Goal: Information Seeking & Learning: Learn about a topic

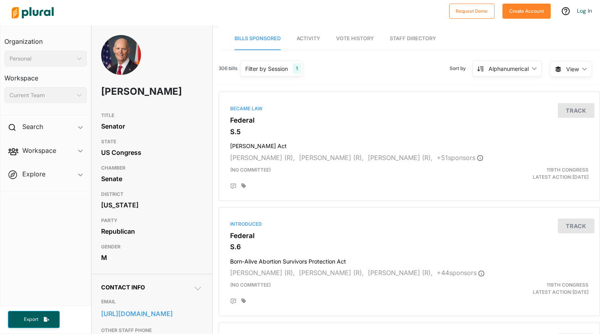
click at [355, 39] on span "Vote History" at bounding box center [355, 38] width 38 height 6
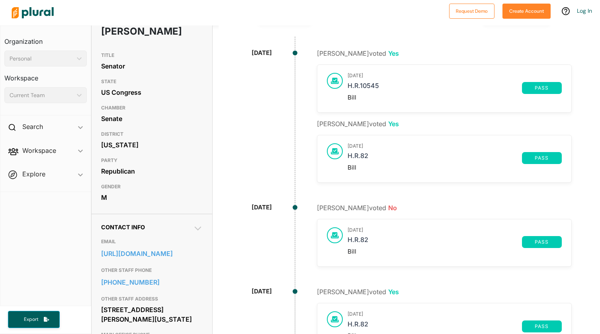
scroll to position [60, 0]
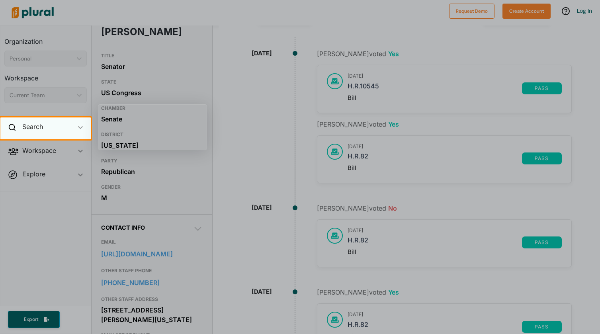
drag, startPoint x: 91, startPoint y: 124, endPoint x: 76, endPoint y: 129, distance: 15.4
click at [90, 125] on body "Request Demo Create Account Log In Organization Personal ic_keyboard_arrow_down…" at bounding box center [300, 167] width 600 height 334
click at [78, 129] on icon "ic_keyboard_arrow_down" at bounding box center [80, 128] width 5 height 4
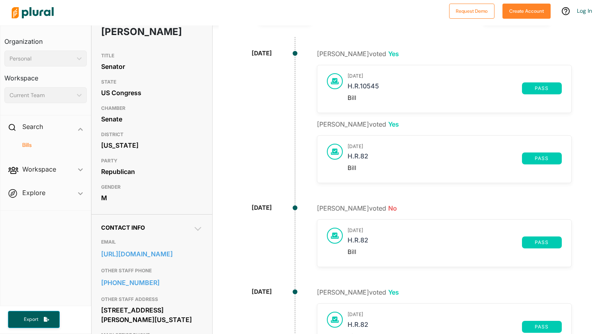
click at [30, 146] on h4 "Bills" at bounding box center [47, 145] width 70 height 8
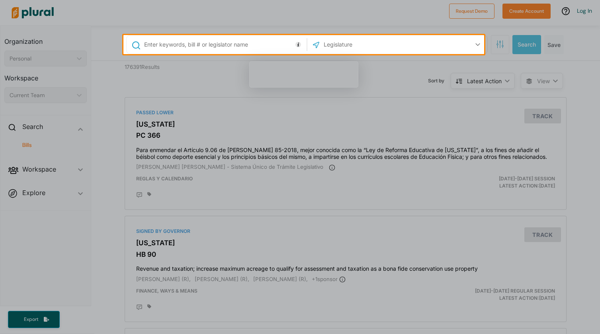
click at [248, 40] on input "text" at bounding box center [223, 44] width 161 height 15
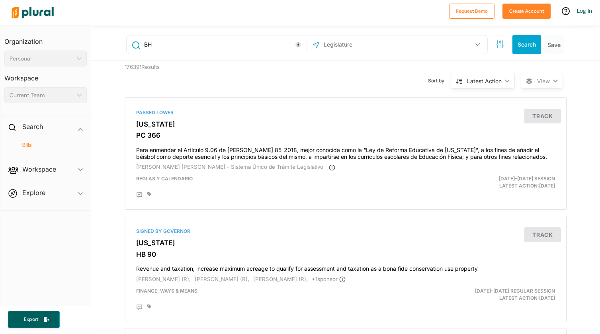
type input "B"
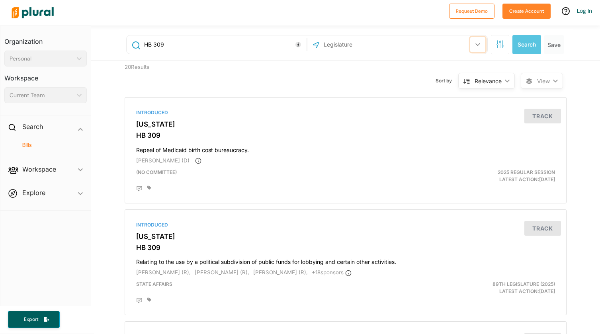
click at [470, 41] on button "button" at bounding box center [477, 44] width 15 height 15
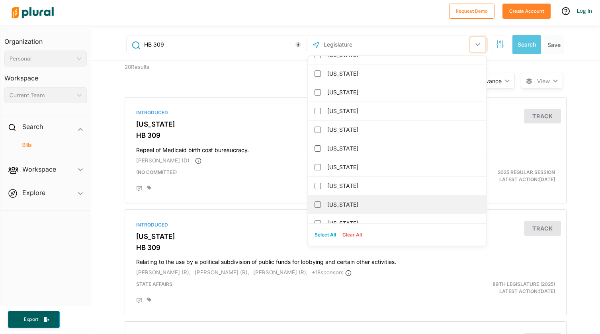
scroll to position [58, 0]
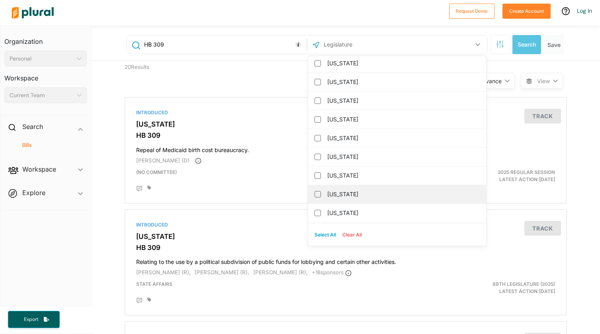
click at [336, 199] on label "[US_STATE]" at bounding box center [402, 194] width 151 height 12
click at [321, 198] on input "[US_STATE]" at bounding box center [318, 194] width 6 height 6
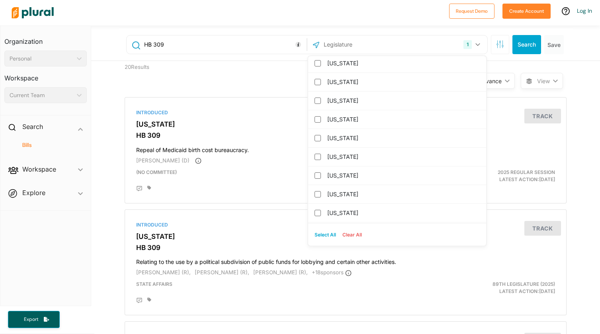
click at [259, 84] on div "Sort by Relevance ic_keyboard_arrow_down Relevance Latest Action Latest Action …" at bounding box center [388, 76] width 265 height 30
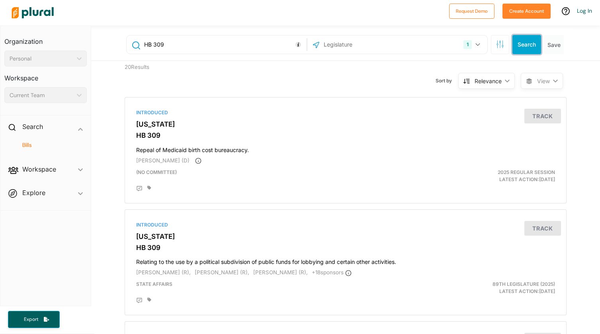
click at [518, 39] on button "Search" at bounding box center [527, 44] width 29 height 19
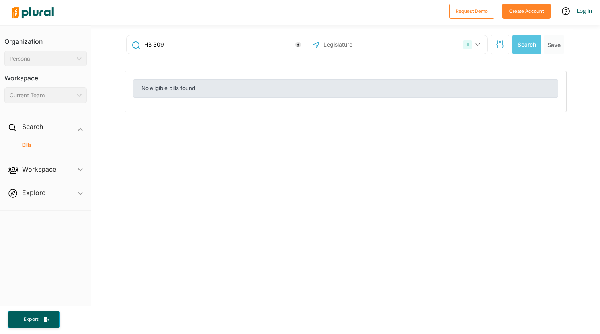
click at [149, 45] on input "HB 309" at bounding box center [223, 44] width 161 height 15
drag, startPoint x: 152, startPoint y: 45, endPoint x: -22, endPoint y: 45, distance: 173.7
click at [0, 45] on html "Request Demo Create Account Log In Organization Personal ic_keyboard_arrow_down…" at bounding box center [300, 167] width 600 height 334
type input "309"
click at [471, 45] on button "1" at bounding box center [472, 44] width 25 height 15
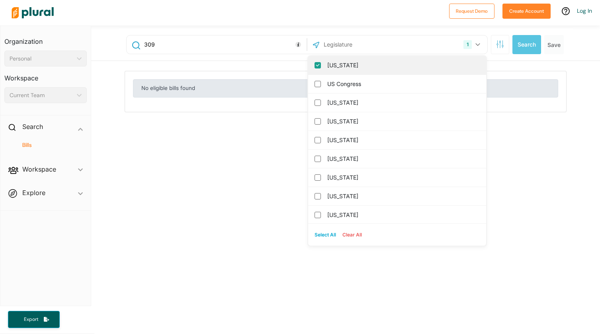
click at [343, 64] on label "[US_STATE]" at bounding box center [402, 65] width 151 height 12
click at [321, 64] on input "[US_STATE]" at bounding box center [318, 65] width 6 height 6
click at [317, 65] on div "US Congress" at bounding box center [397, 65] width 178 height 19
click at [317, 66] on input "US Congress" at bounding box center [318, 65] width 6 height 6
checkbox input "true"
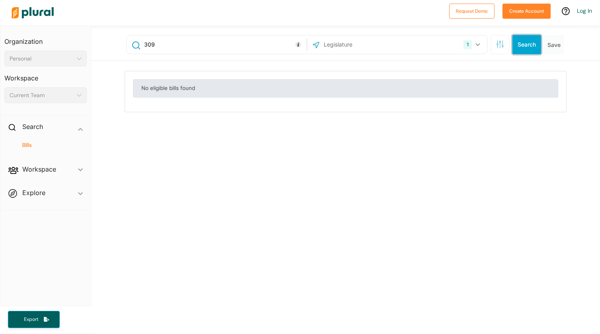
click at [529, 42] on button "Search" at bounding box center [527, 44] width 29 height 19
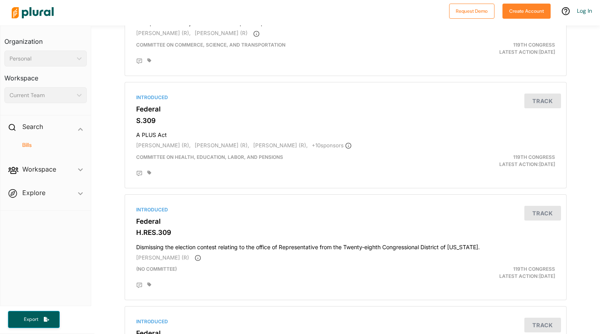
scroll to position [133, 0]
click at [153, 102] on div "Introduced Federal S.309 A PLUS Act [PERSON_NAME] (R), [PERSON_NAME] (R), [PERS…" at bounding box center [345, 135] width 435 height 99
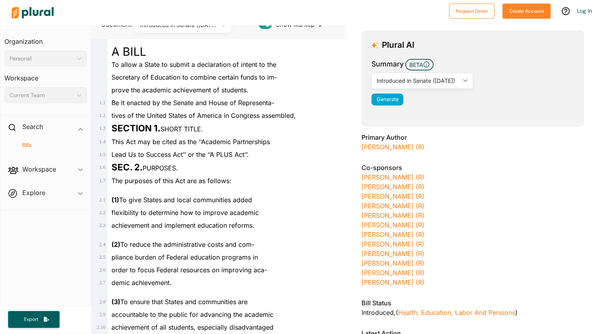
scroll to position [86, 0]
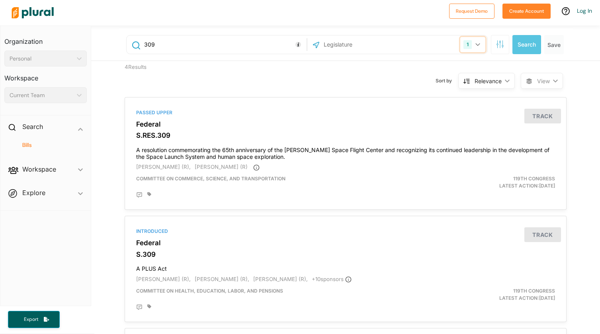
click at [476, 44] on icon "button" at bounding box center [478, 44] width 4 height 3
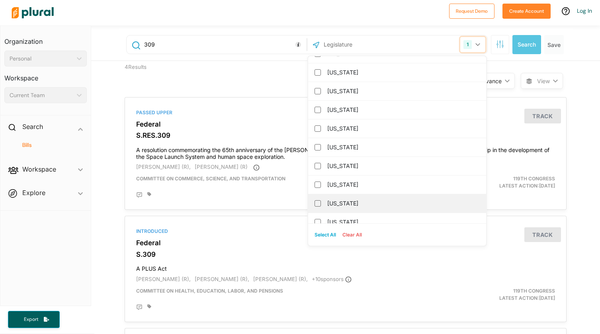
scroll to position [116, 0]
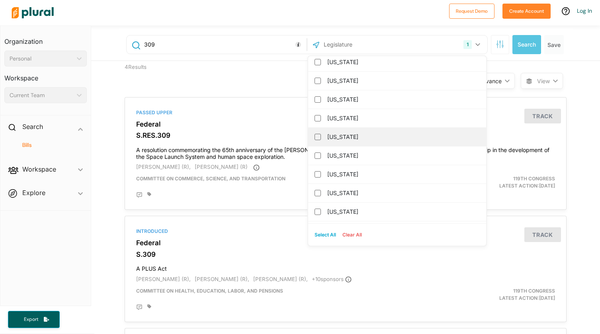
click at [327, 140] on label "[US_STATE]" at bounding box center [402, 137] width 151 height 12
click at [321, 140] on input "[US_STATE]" at bounding box center [318, 137] width 6 height 6
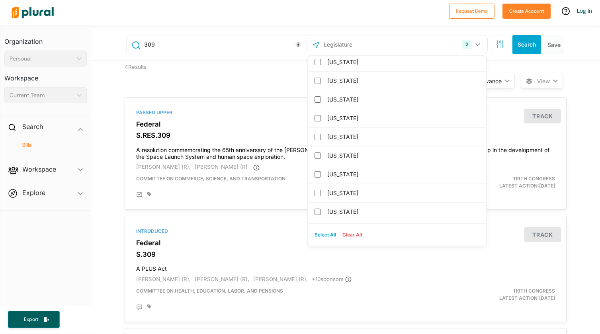
drag, startPoint x: 253, startPoint y: 75, endPoint x: 324, endPoint y: 55, distance: 74.1
click at [256, 75] on div "Sort by Relevance ic_keyboard_arrow_down Relevance Latest Action Latest Action …" at bounding box center [388, 76] width 265 height 30
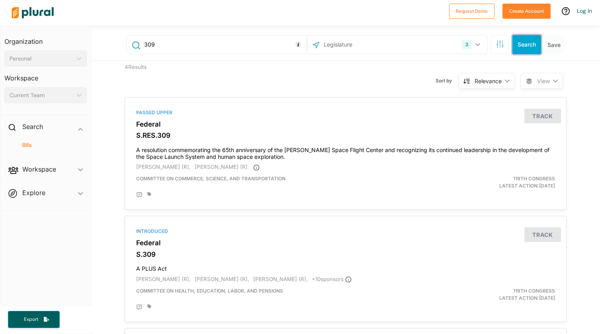
click at [521, 45] on button "Search" at bounding box center [527, 44] width 29 height 19
click at [174, 51] on input "309" at bounding box center [223, 44] width 161 height 15
drag, startPoint x: 58, startPoint y: 46, endPoint x: 4, endPoint y: 47, distance: 54.6
click at [2, 47] on div "Organization Personal ic_keyboard_arrow_down Personal Workspace Current Team ic…" at bounding box center [300, 179] width 600 height 309
type input "rural emergency hospital"
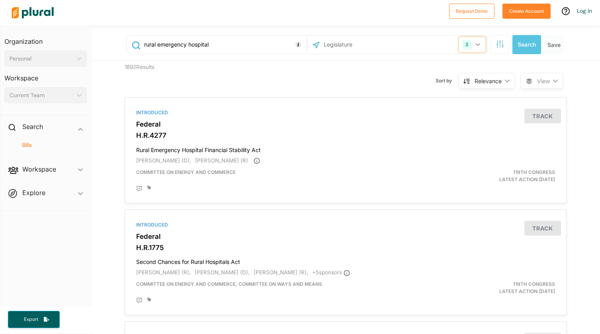
click at [476, 45] on icon "button" at bounding box center [478, 44] width 5 height 3
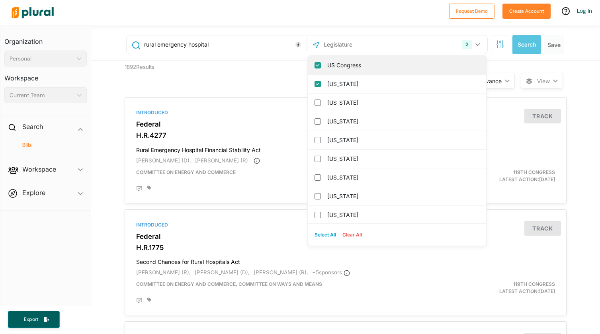
click at [327, 69] on label "US Congress" at bounding box center [402, 65] width 151 height 12
click at [321, 69] on input "US Congress" at bounding box center [318, 65] width 6 height 6
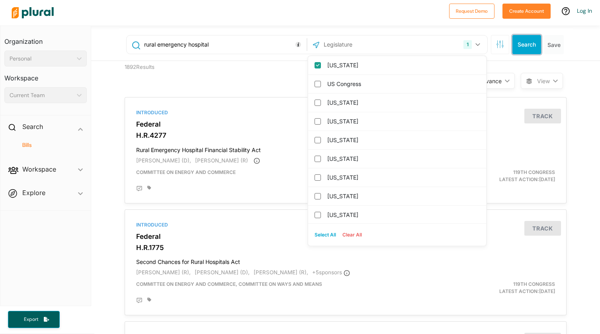
click at [530, 40] on button "Search" at bounding box center [527, 44] width 29 height 19
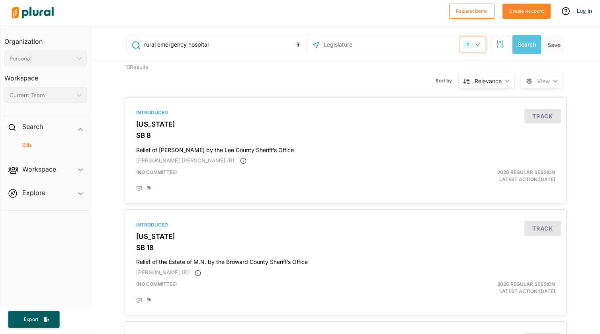
click at [470, 41] on button "1" at bounding box center [472, 44] width 25 height 15
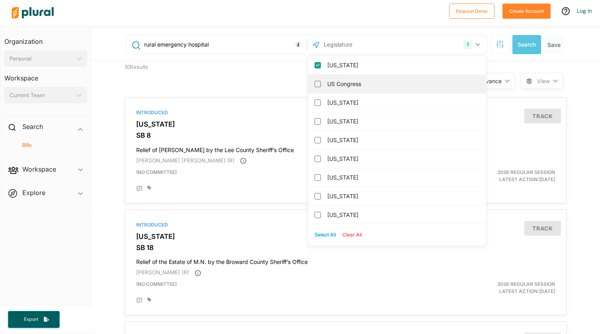
click at [355, 82] on label "US Congress" at bounding box center [402, 84] width 151 height 12
click at [321, 82] on input "US Congress" at bounding box center [318, 84] width 6 height 6
click at [316, 83] on input "[US_STATE]" at bounding box center [318, 84] width 6 height 6
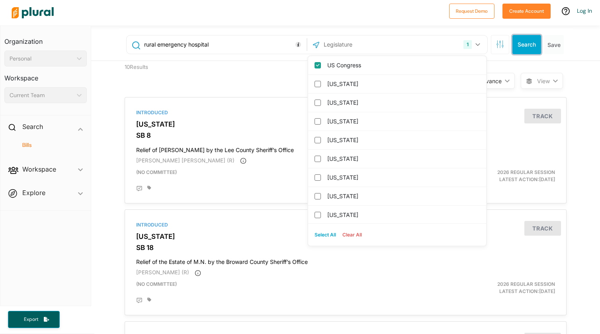
click at [525, 47] on button "Search" at bounding box center [527, 44] width 29 height 19
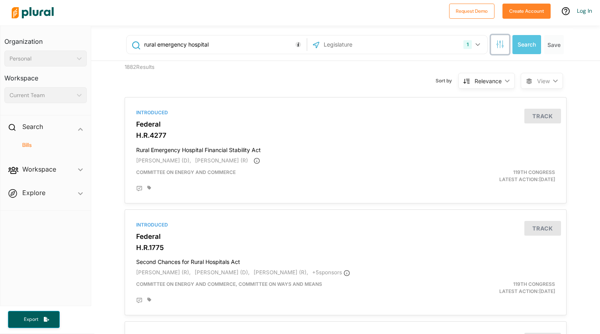
click at [499, 42] on icon "button" at bounding box center [500, 44] width 8 height 8
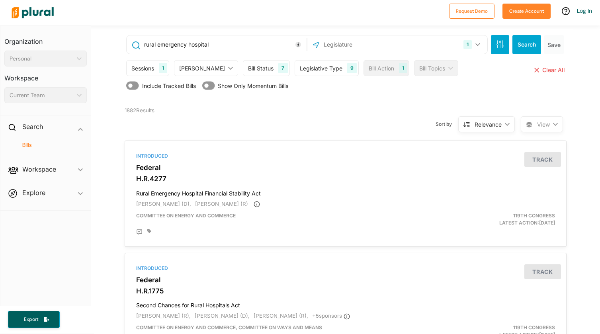
click at [211, 122] on div "1882 Results" at bounding box center [176, 119] width 114 height 30
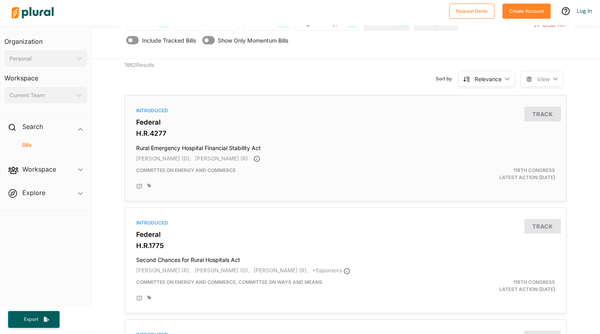
scroll to position [66, 0]
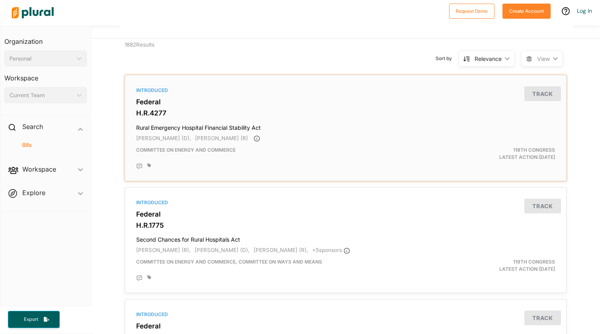
click at [264, 127] on h4 "Rural Emergency Hospital Financial Stability Act" at bounding box center [345, 126] width 419 height 11
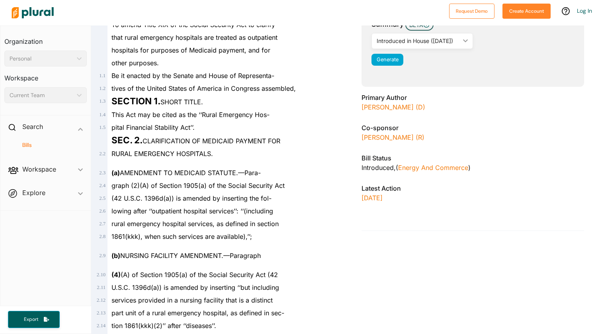
scroll to position [260, 0]
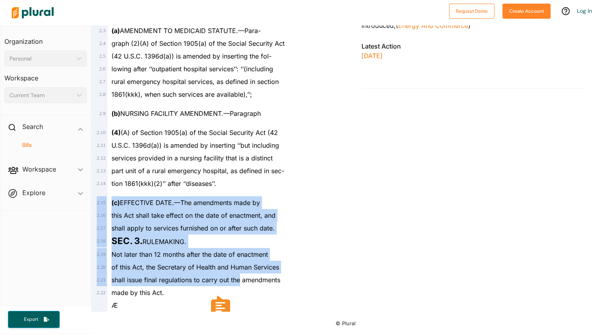
drag, startPoint x: 258, startPoint y: 219, endPoint x: 240, endPoint y: 280, distance: 64.2
click at [240, 280] on div "A BILL To amend Title XIX of the Social Security Act to clarify that rural emer…" at bounding box center [218, 84] width 248 height 455
click at [195, 259] on div "Not later than 12 months after the date of enactment" at bounding box center [222, 254] width 229 height 13
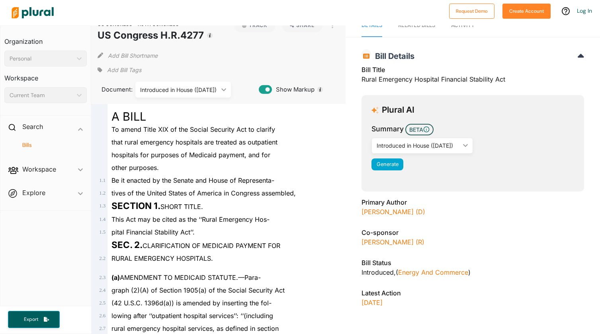
scroll to position [0, 0]
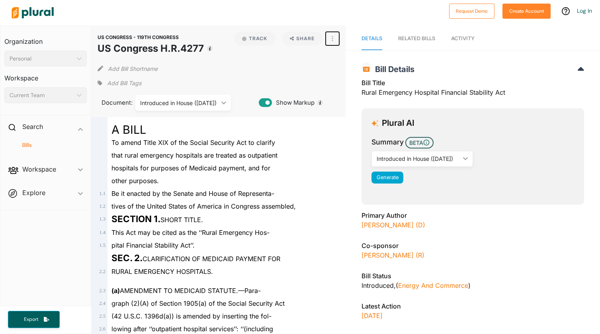
click at [332, 40] on icon "button" at bounding box center [333, 39] width 2 height 6
click at [349, 57] on div "View PDF" at bounding box center [367, 56] width 48 height 7
drag, startPoint x: 152, startPoint y: 169, endPoint x: 162, endPoint y: 194, distance: 26.6
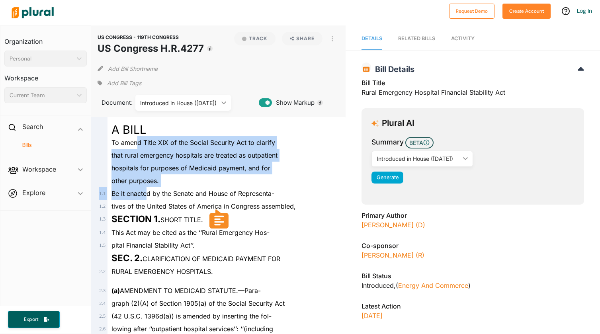
drag, startPoint x: 136, startPoint y: 138, endPoint x: 147, endPoint y: 193, distance: 56.1
click at [147, 191] on span "Be it enacted by the Senate and House of Representa-" at bounding box center [193, 194] width 163 height 8
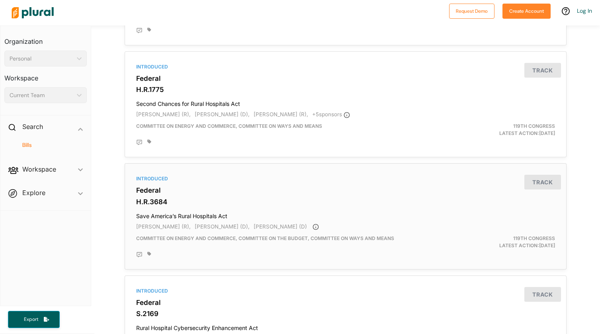
scroll to position [161, 0]
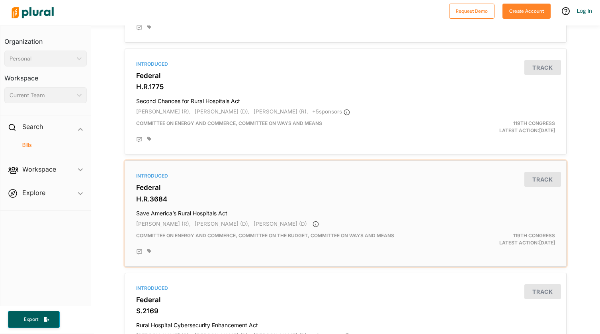
click at [232, 205] on div "Introduced Federal H.R.3684 Save America’s Rural Hospitals Act [PERSON_NAME] (R…" at bounding box center [345, 213] width 435 height 99
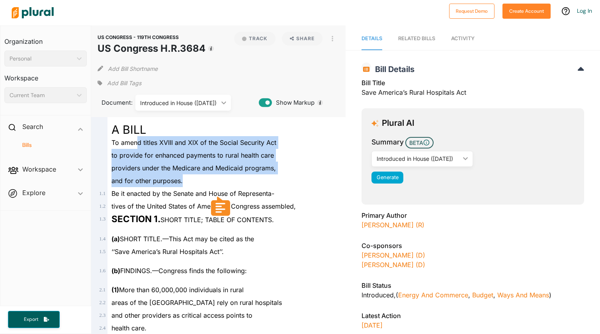
drag, startPoint x: 139, startPoint y: 141, endPoint x: 190, endPoint y: 176, distance: 62.3
click at [190, 176] on div "and for other purposes." at bounding box center [222, 180] width 229 height 13
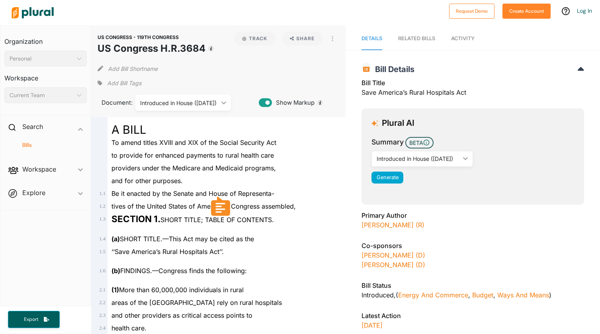
drag, startPoint x: 145, startPoint y: 156, endPoint x: 192, endPoint y: 194, distance: 61.2
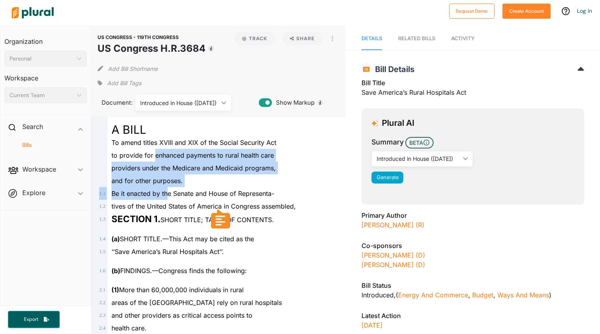
drag, startPoint x: 155, startPoint y: 160, endPoint x: 167, endPoint y: 189, distance: 32.0
click at [460, 160] on icon "ic_keyboard_arrow_down" at bounding box center [464, 159] width 8 height 4
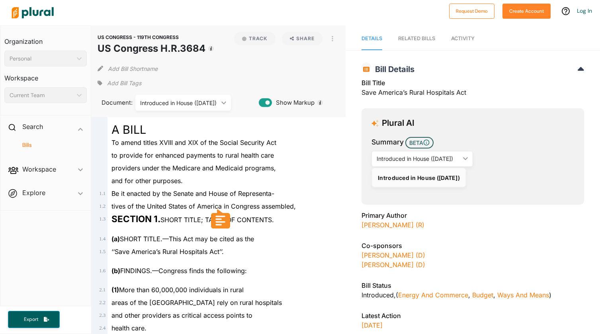
click at [478, 241] on div "Primary Author [PERSON_NAME] (R)" at bounding box center [473, 257] width 223 height 33
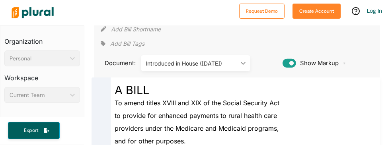
scroll to position [68, 0]
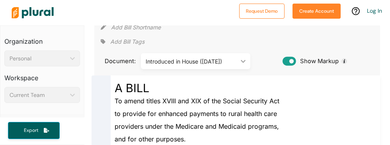
click at [241, 62] on icon "ic_keyboard_arrow_down" at bounding box center [242, 62] width 8 height 4
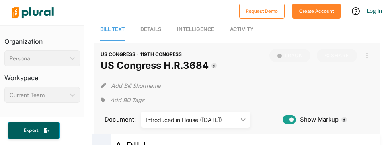
scroll to position [0, 0]
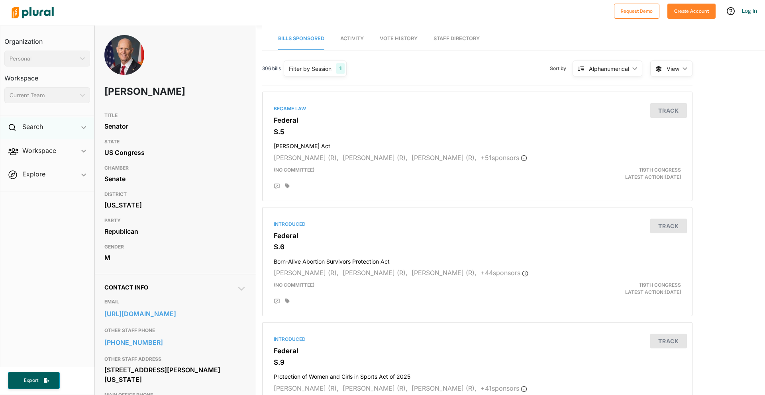
click at [45, 126] on div "Search ic_keyboard_arrow_down" at bounding box center [47, 128] width 94 height 22
click at [41, 146] on h4 "Bills" at bounding box center [49, 145] width 74 height 8
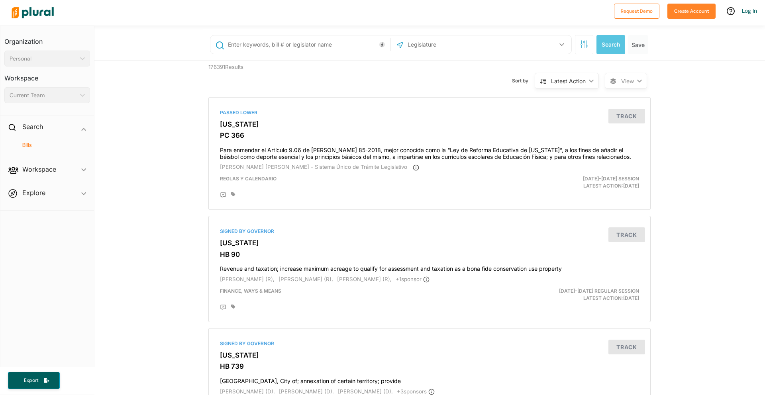
click at [310, 45] on input "text" at bounding box center [307, 44] width 161 height 15
drag, startPoint x: 557, startPoint y: 48, endPoint x: 544, endPoint y: 50, distance: 12.9
click at [554, 48] on button "button" at bounding box center [561, 44] width 15 height 15
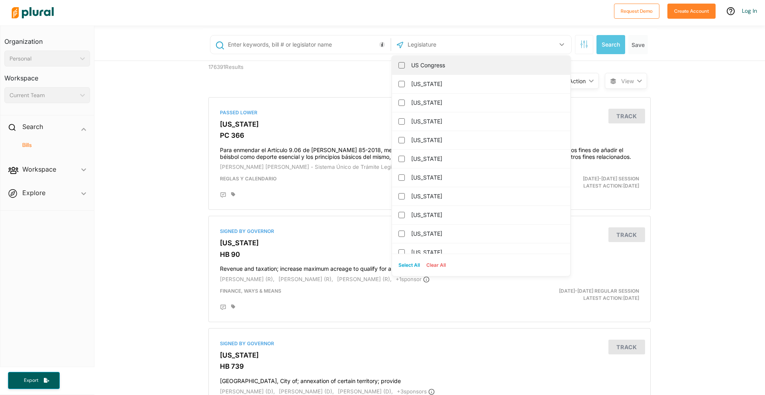
click at [423, 63] on label "US Congress" at bounding box center [486, 65] width 151 height 12
click at [405, 63] on input "US Congress" at bounding box center [401, 65] width 6 height 6
checkbox input "true"
click at [349, 67] on div "Sort by Latest Action ic_keyboard_arrow_down Relevance Latest Action Latest Act…" at bounding box center [472, 76] width 265 height 30
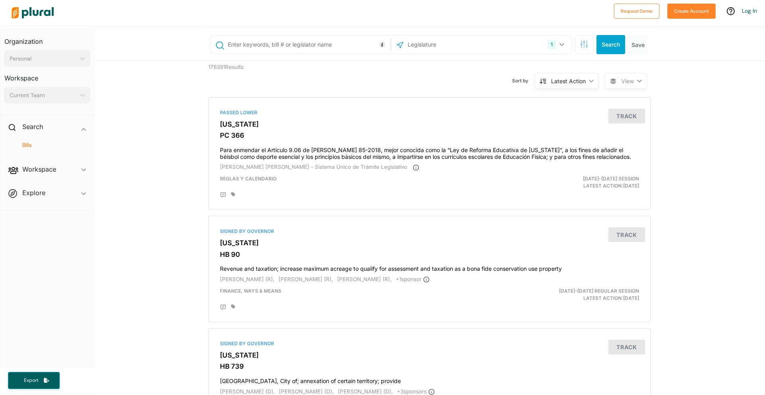
click at [304, 47] on input "text" at bounding box center [307, 44] width 161 height 15
type input "rural emergency hospital"
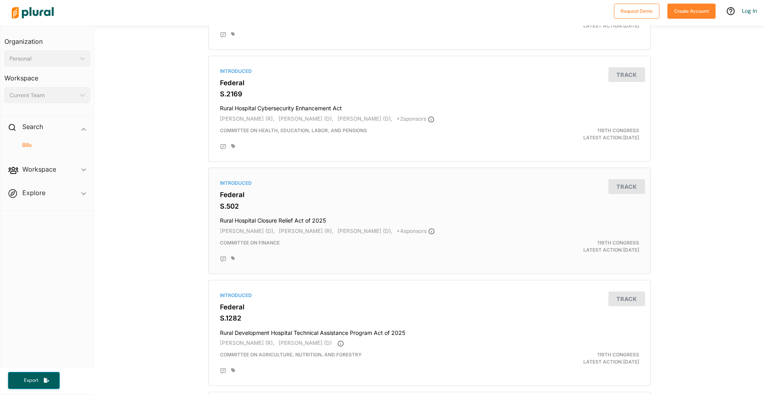
scroll to position [378, 0]
click at [427, 213] on h4 "Rural Hospital Closure Relief Act of 2025" at bounding box center [429, 218] width 419 height 11
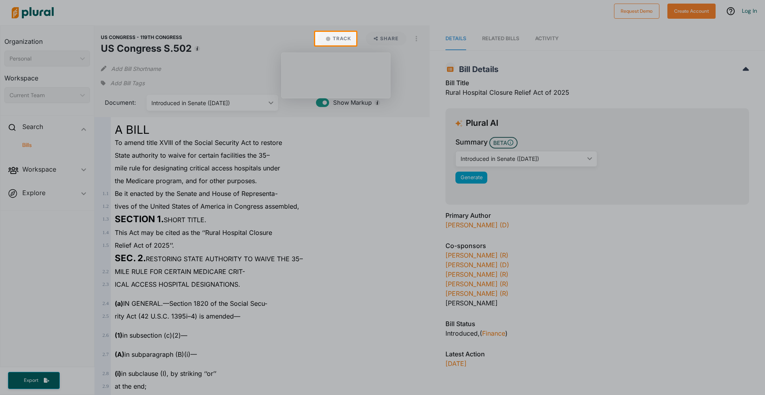
click at [227, 163] on div at bounding box center [382, 220] width 765 height 350
drag, startPoint x: 164, startPoint y: 162, endPoint x: 167, endPoint y: 172, distance: 10.6
click at [167, 172] on div at bounding box center [382, 220] width 765 height 350
click at [162, 179] on div at bounding box center [382, 220] width 765 height 350
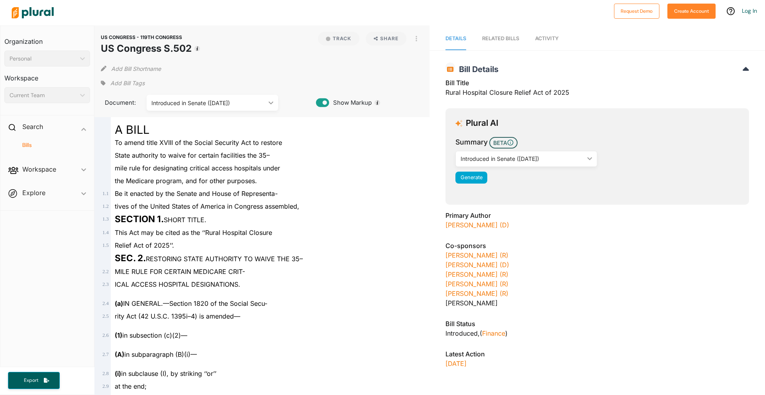
drag, startPoint x: 130, startPoint y: 145, endPoint x: 155, endPoint y: 172, distance: 36.4
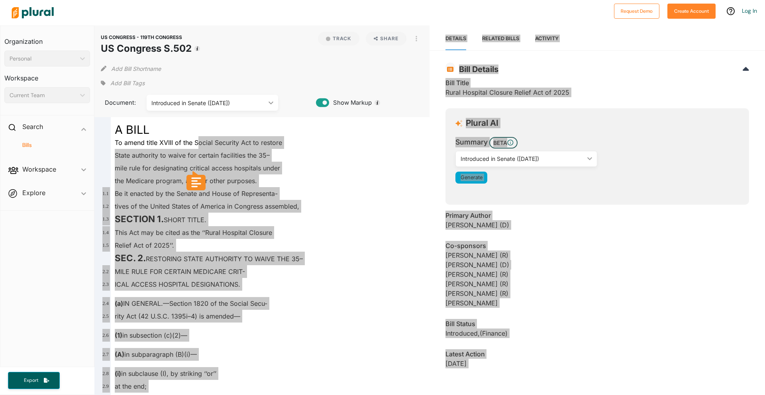
click at [191, 159] on body "Request Demo Create Account Log In Organization Personal ic_keyboard_arrow_down…" at bounding box center [382, 197] width 765 height 395
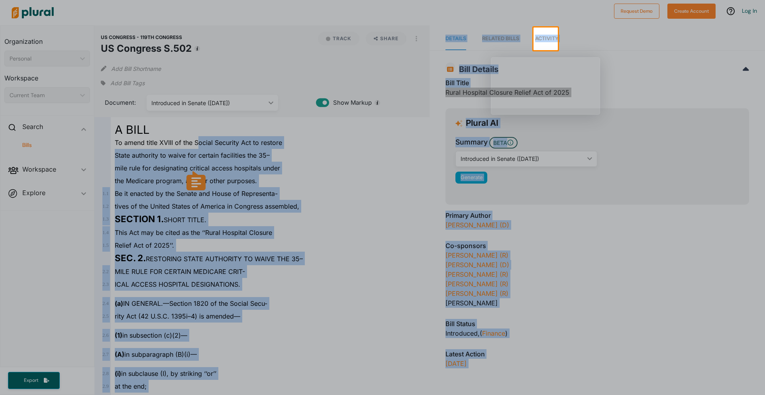
click at [141, 157] on div at bounding box center [382, 222] width 765 height 345
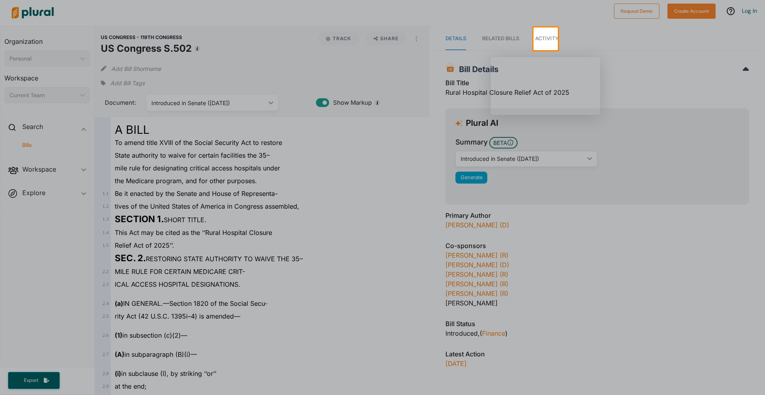
click at [152, 157] on div at bounding box center [382, 222] width 765 height 345
drag, startPoint x: 227, startPoint y: 230, endPoint x: 365, endPoint y: 198, distance: 141.9
click at [227, 230] on div at bounding box center [382, 222] width 765 height 345
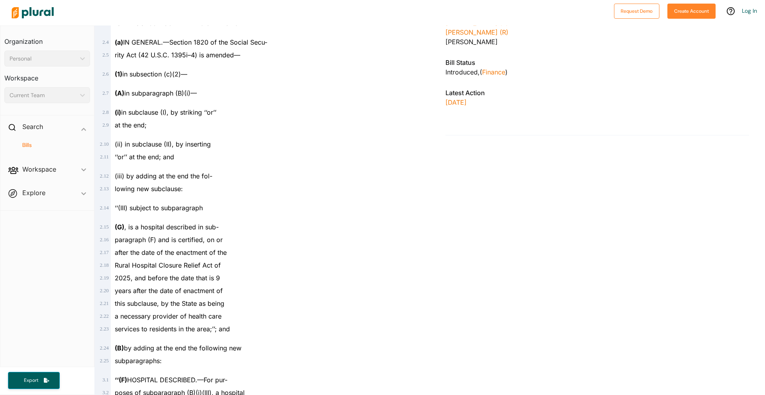
scroll to position [317, 0]
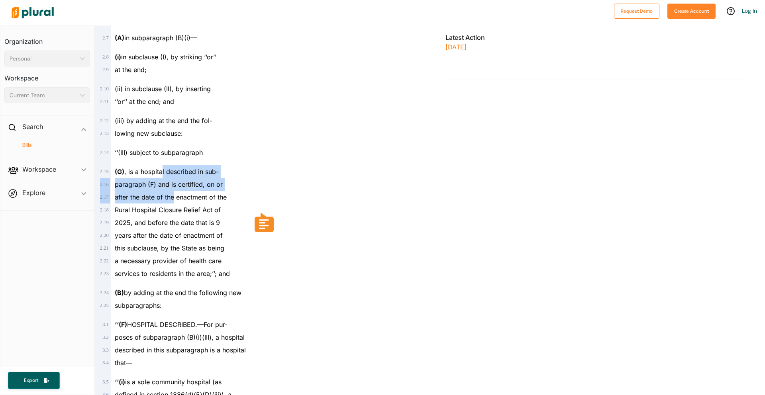
drag, startPoint x: 161, startPoint y: 166, endPoint x: 175, endPoint y: 202, distance: 38.7
click at [173, 200] on span "after the date of the enactment of the" at bounding box center [171, 197] width 112 height 8
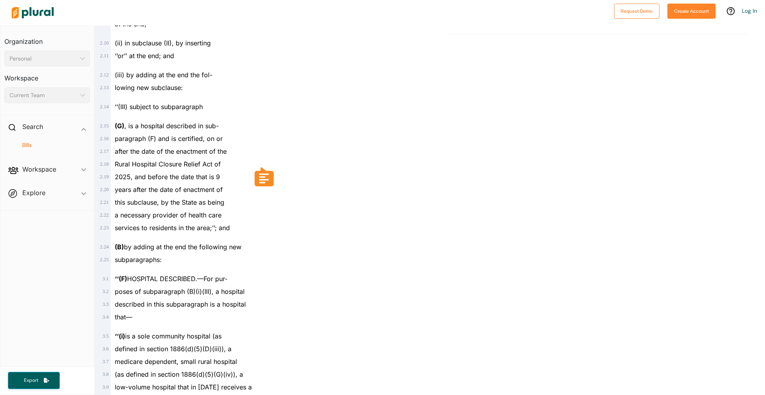
scroll to position [371, 0]
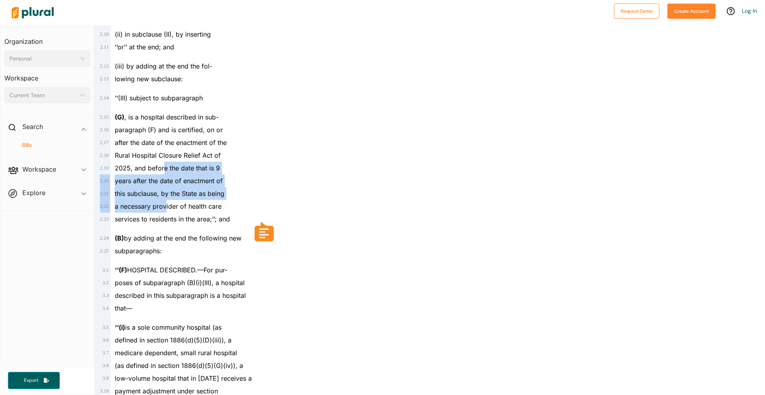
drag, startPoint x: 164, startPoint y: 169, endPoint x: 166, endPoint y: 206, distance: 36.7
click at [166, 205] on span "a necessary provider of health care" at bounding box center [168, 206] width 107 height 8
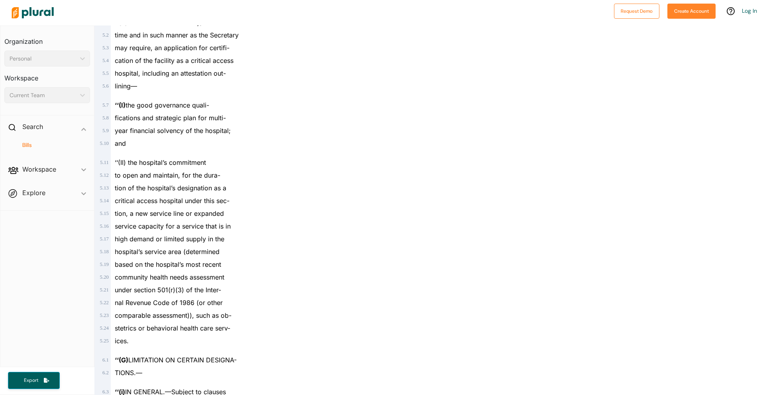
scroll to position [1326, 0]
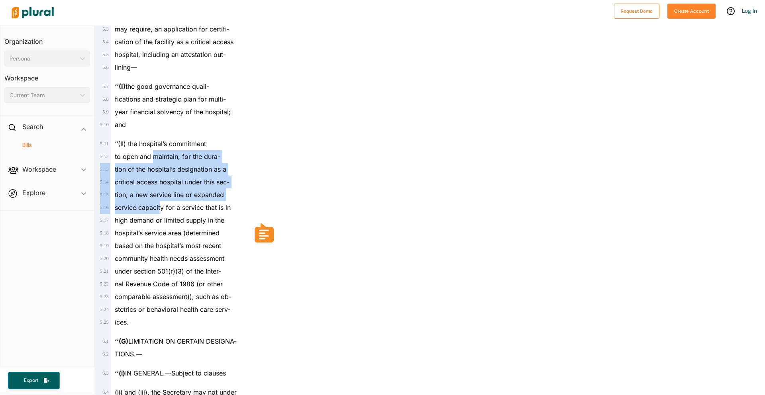
drag, startPoint x: 154, startPoint y: 156, endPoint x: 163, endPoint y: 210, distance: 55.3
click at [163, 210] on span "service capacity for a service that is in" at bounding box center [173, 208] width 116 height 8
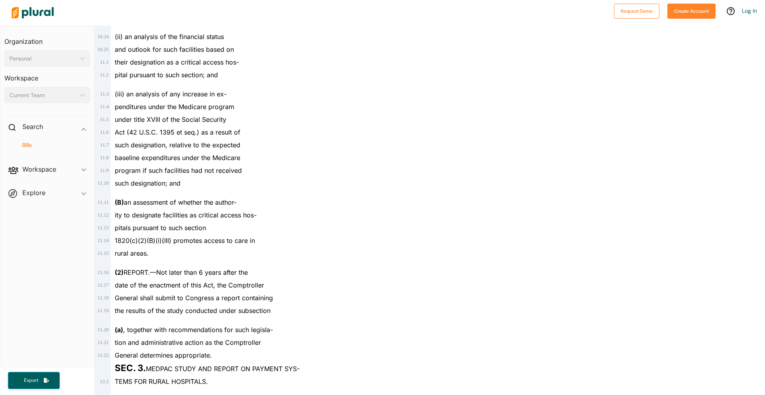
scroll to position [3724, 0]
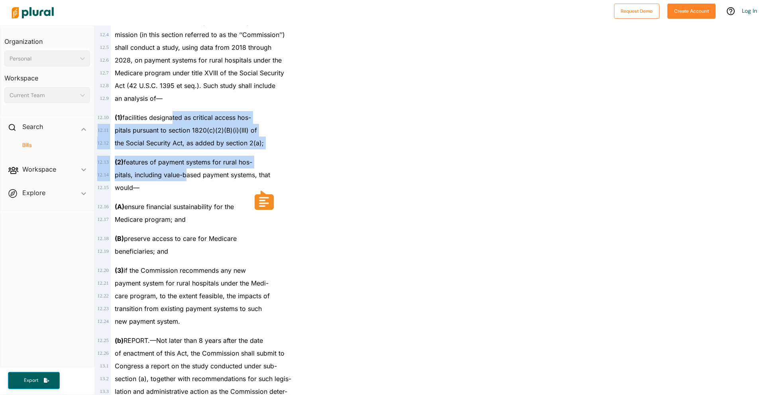
drag, startPoint x: 170, startPoint y: 116, endPoint x: 188, endPoint y: 169, distance: 55.4
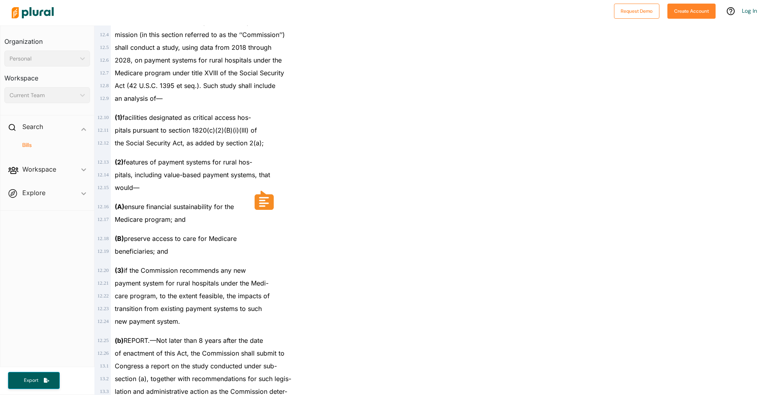
click at [172, 139] on div "the Social Security Act, as added by section 2(a);" at bounding box center [266, 143] width 310 height 13
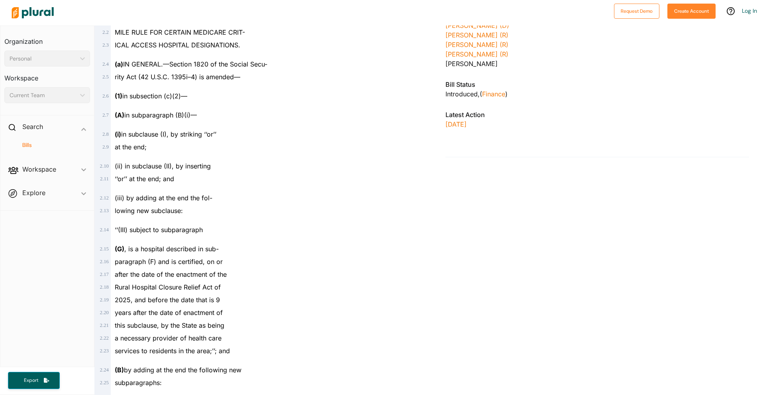
scroll to position [0, 0]
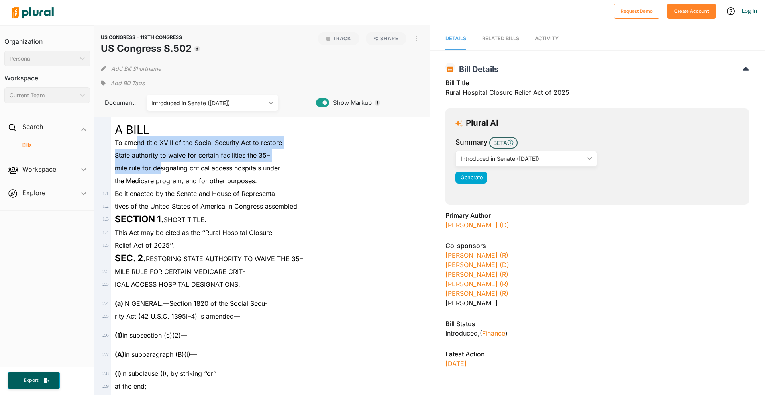
drag, startPoint x: 137, startPoint y: 148, endPoint x: 159, endPoint y: 163, distance: 27.3
click at [159, 163] on div "mile rule for designating critical access hospitals under" at bounding box center [266, 168] width 310 height 13
drag, startPoint x: 151, startPoint y: 158, endPoint x: 168, endPoint y: 166, distance: 18.7
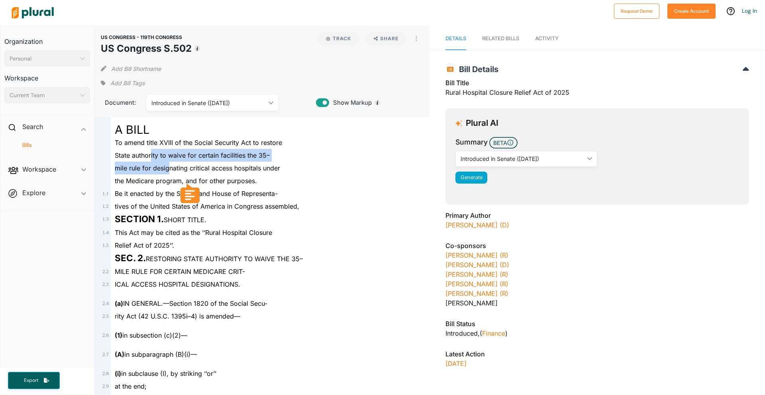
click at [168, 166] on span "mile rule for designating critical access hospitals under" at bounding box center [197, 168] width 165 height 8
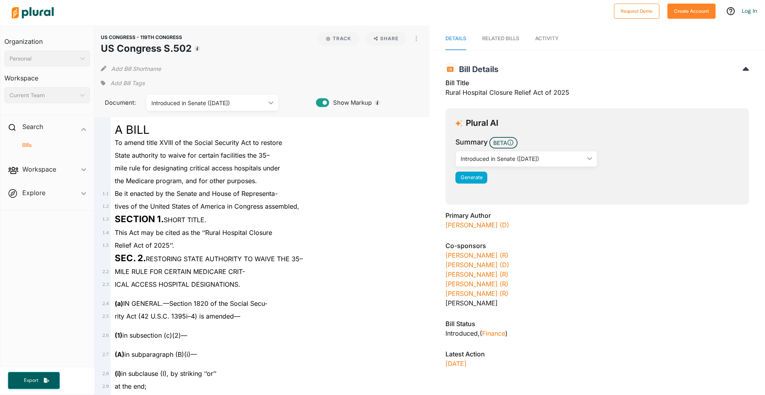
click at [284, 181] on div "the Medicare program, and for other purposes." at bounding box center [266, 180] width 310 height 13
drag, startPoint x: 144, startPoint y: 193, endPoint x: 227, endPoint y: 196, distance: 83.7
click at [227, 196] on span "Be it enacted by the Senate and House of Representa-" at bounding box center [196, 194] width 163 height 8
click at [157, 239] on div "Relief Act of 2025’’." at bounding box center [266, 245] width 310 height 13
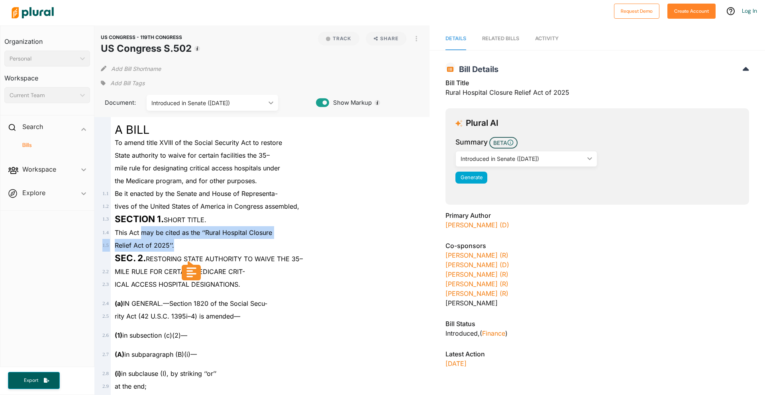
drag, startPoint x: 143, startPoint y: 234, endPoint x: 195, endPoint y: 245, distance: 52.5
click at [176, 247] on div "Relief Act of 2025’’." at bounding box center [266, 245] width 310 height 13
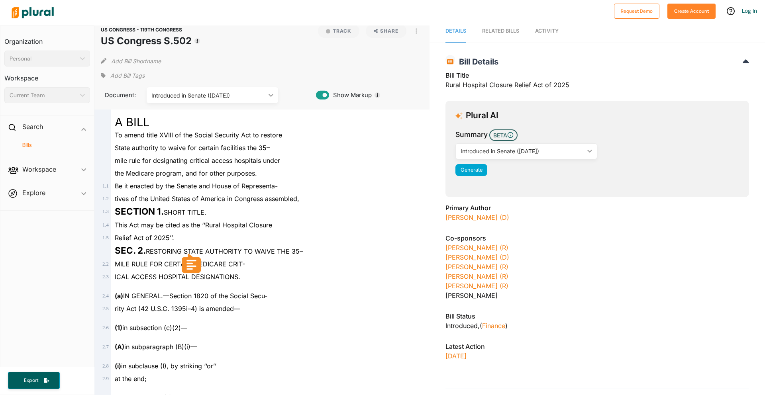
scroll to position [8, 0]
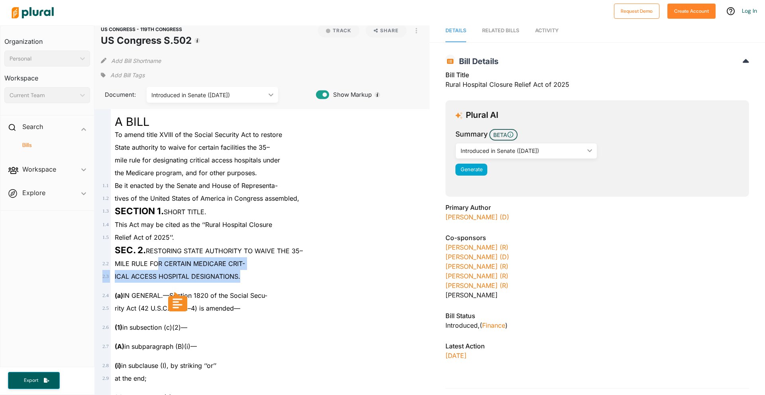
drag, startPoint x: 157, startPoint y: 266, endPoint x: 242, endPoint y: 272, distance: 85.9
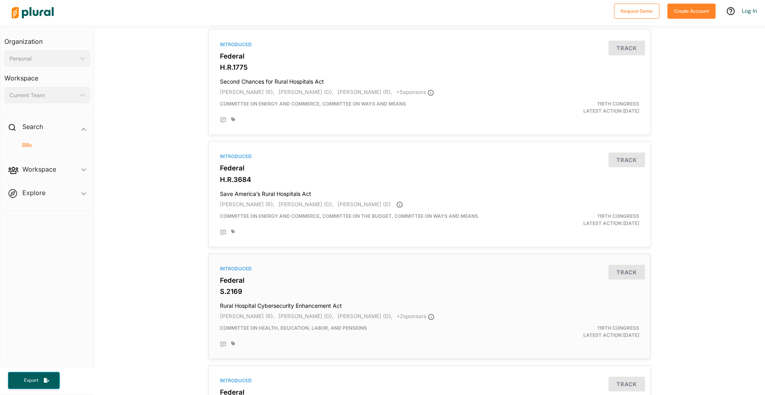
scroll to position [182, 0]
click at [403, 282] on h3 "Federal" at bounding box center [429, 279] width 419 height 8
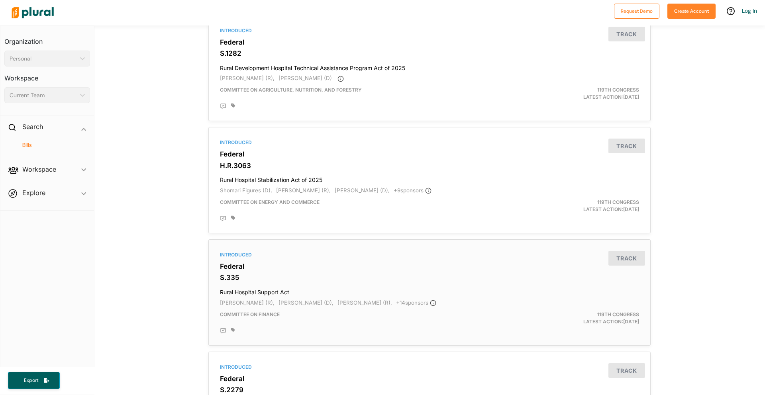
scroll to position [648, 0]
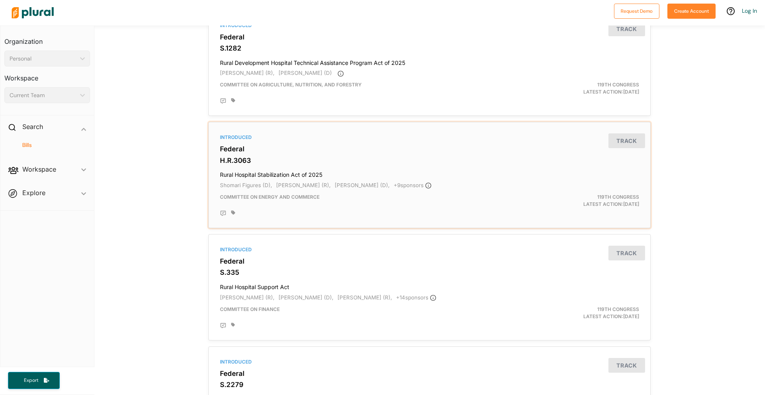
click at [356, 207] on div "Committee on Energy and Commerce" at bounding box center [357, 201] width 287 height 14
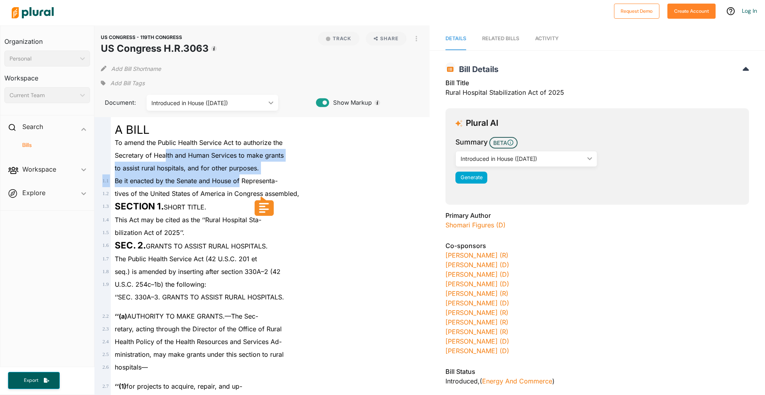
drag, startPoint x: 165, startPoint y: 151, endPoint x: 240, endPoint y: 178, distance: 80.1
click at [166, 163] on div "to assist rural hospitals, and for other purposes." at bounding box center [266, 168] width 310 height 13
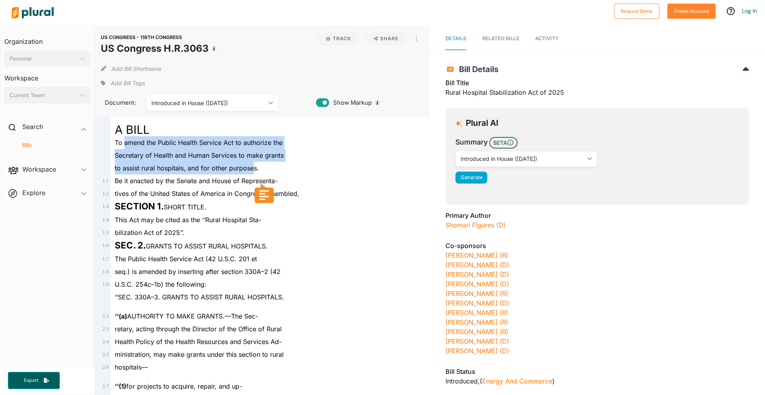
drag, startPoint x: 124, startPoint y: 144, endPoint x: 254, endPoint y: 163, distance: 131.6
click at [537, 39] on span "Activity" at bounding box center [546, 38] width 23 height 6
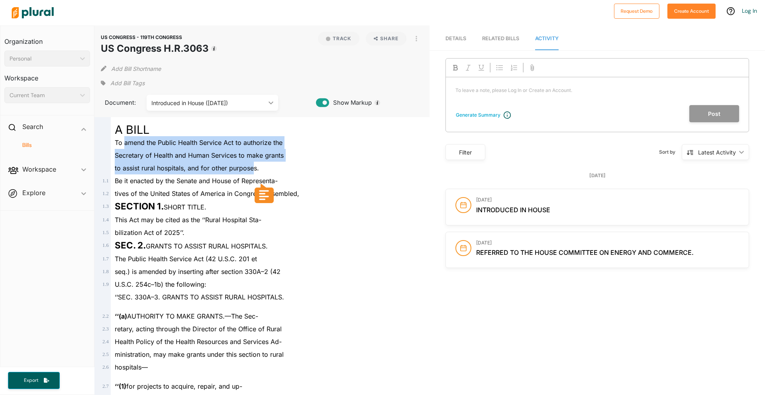
click at [178, 152] on span "Secretary of Health and Human Services to make grants" at bounding box center [199, 155] width 169 height 8
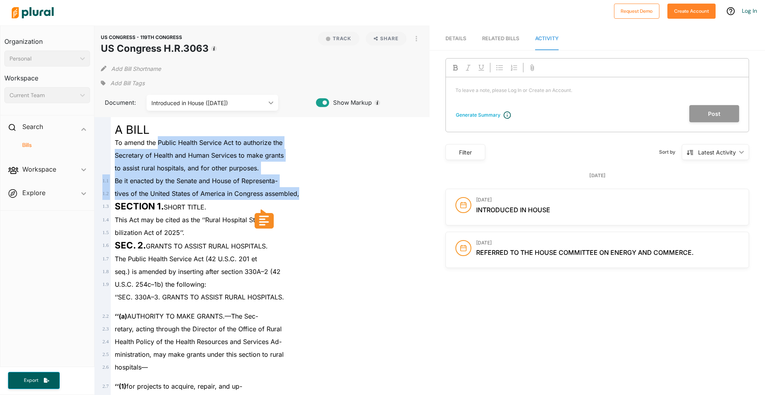
drag, startPoint x: 159, startPoint y: 138, endPoint x: 321, endPoint y: 198, distance: 172.3
click at [166, 162] on div "to assist rural hospitals, and for other purposes." at bounding box center [266, 168] width 310 height 13
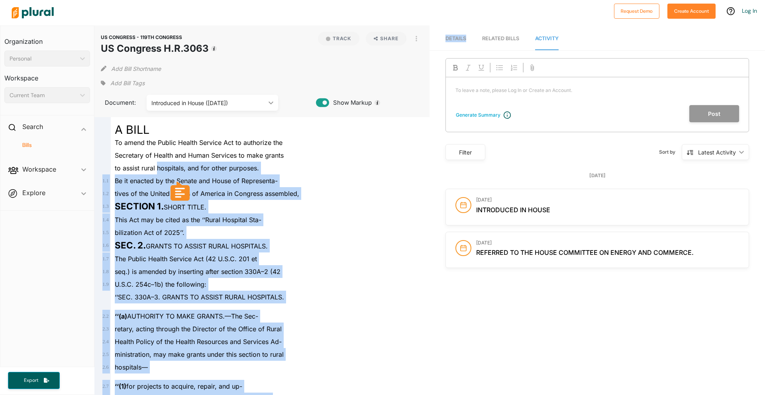
drag, startPoint x: 166, startPoint y: 162, endPoint x: 190, endPoint y: 187, distance: 35.2
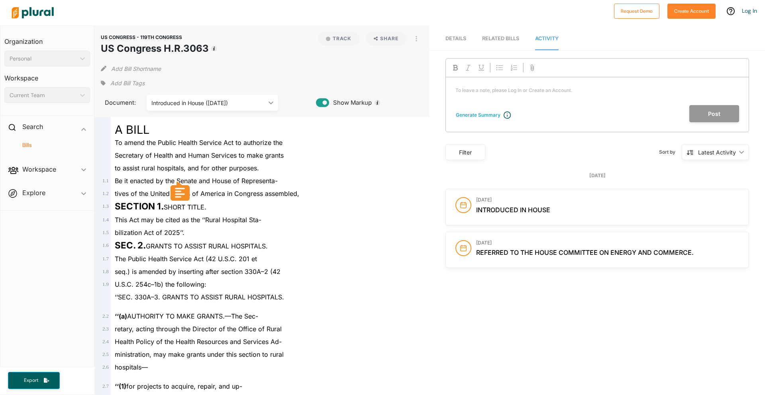
click at [160, 160] on div "Secretary of Health and Human Services to make grants" at bounding box center [266, 155] width 310 height 13
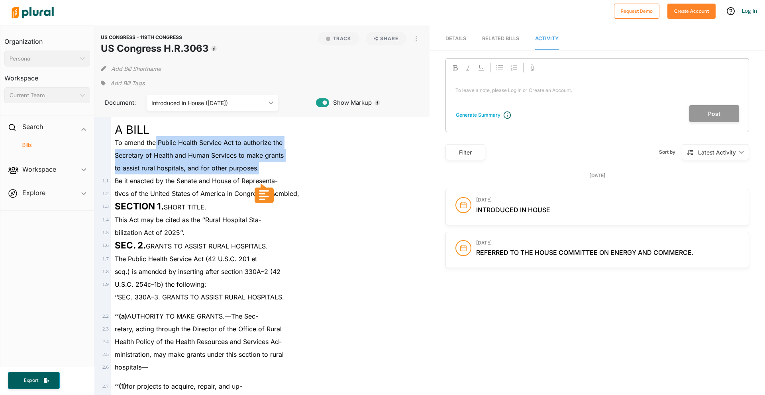
drag, startPoint x: 155, startPoint y: 145, endPoint x: 270, endPoint y: 166, distance: 117.0
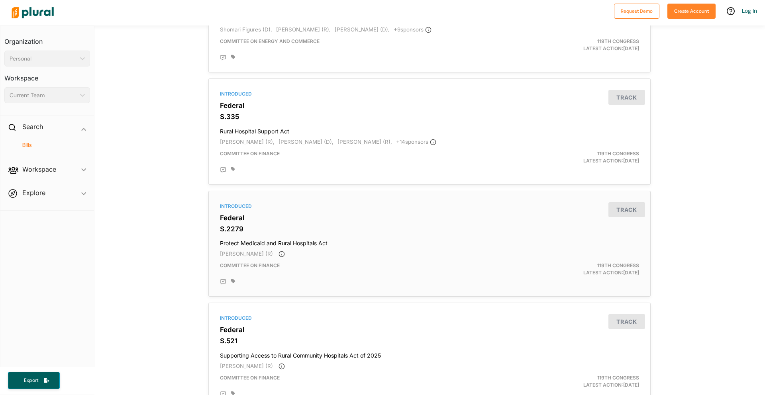
scroll to position [804, 0]
click at [387, 254] on div "[PERSON_NAME] (R)" at bounding box center [429, 254] width 419 height 8
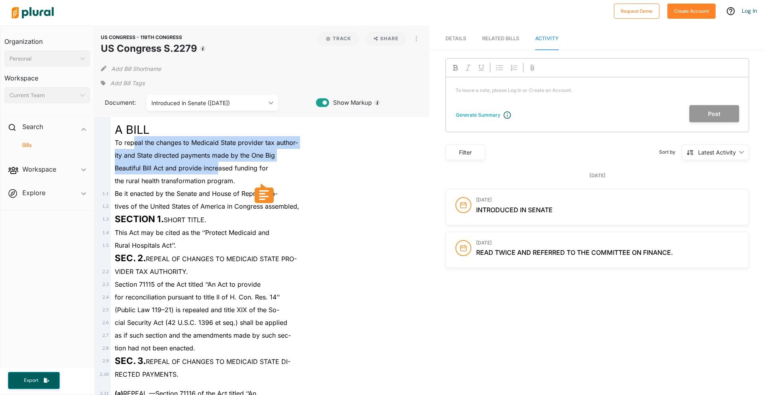
drag, startPoint x: 133, startPoint y: 141, endPoint x: 217, endPoint y: 173, distance: 89.0
click at [188, 171] on span "Beautiful Bill Act and provide increased funding for" at bounding box center [191, 168] width 153 height 8
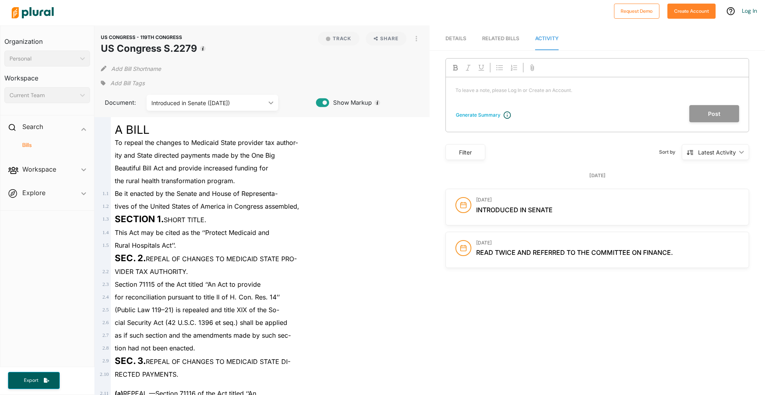
drag, startPoint x: 159, startPoint y: 161, endPoint x: 216, endPoint y: 176, distance: 58.3
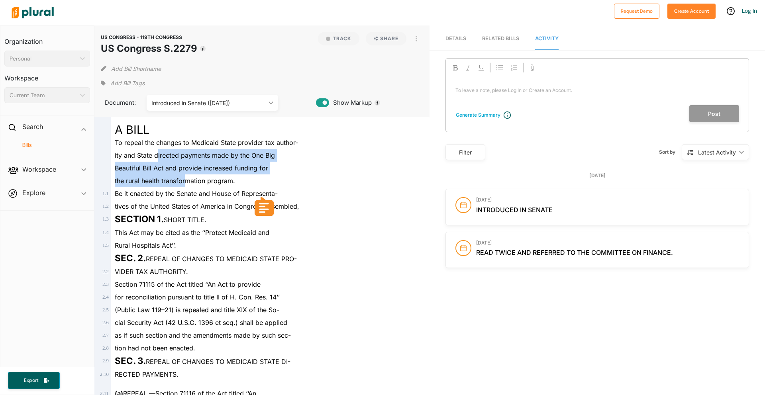
drag, startPoint x: 158, startPoint y: 153, endPoint x: 188, endPoint y: 177, distance: 37.9
click at [188, 177] on span "the rural health transformation program." at bounding box center [175, 181] width 120 height 8
drag, startPoint x: 145, startPoint y: 145, endPoint x: 211, endPoint y: 179, distance: 74.3
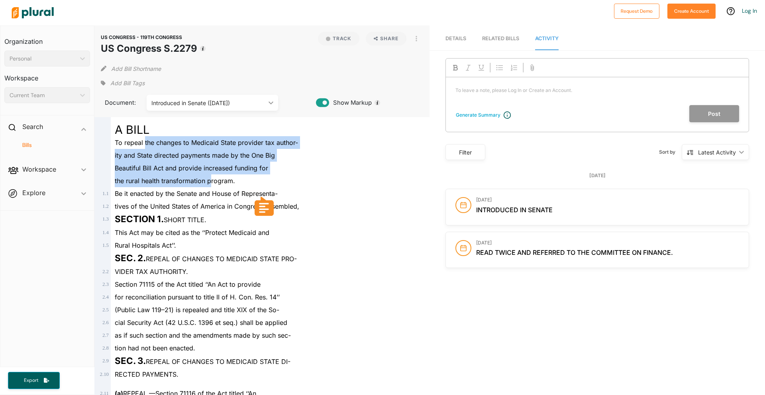
click at [191, 166] on span "Beautiful Bill Act and provide increased funding for" at bounding box center [191, 168] width 153 height 8
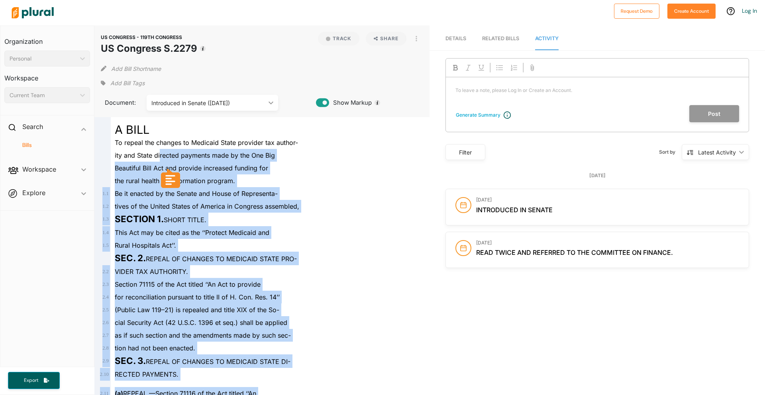
drag, startPoint x: 160, startPoint y: 154, endPoint x: 178, endPoint y: 177, distance: 29.2
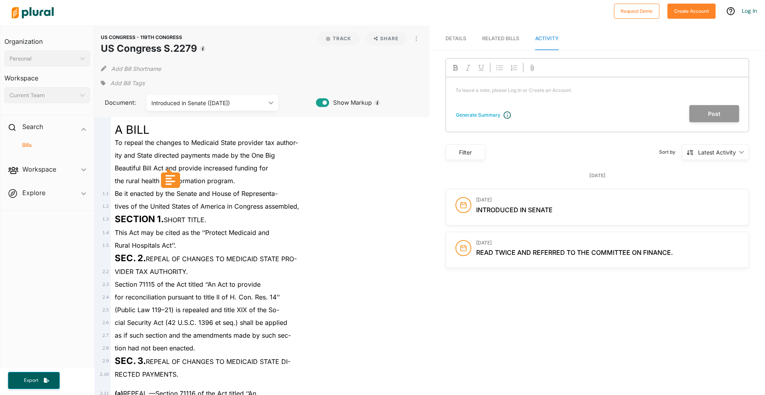
click at [152, 157] on span "ity and State directed payments made by the One Big" at bounding box center [195, 155] width 160 height 8
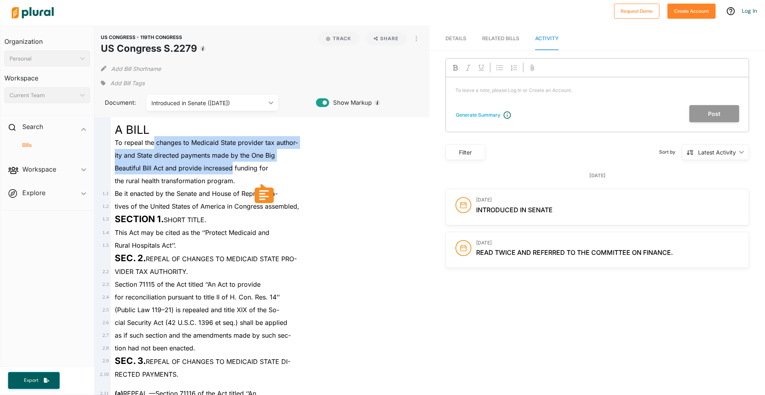
drag, startPoint x: 154, startPoint y: 142, endPoint x: 231, endPoint y: 172, distance: 83.0
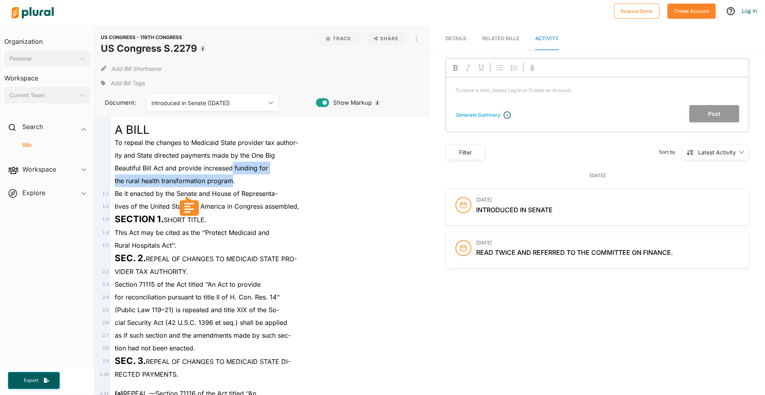
drag, startPoint x: 231, startPoint y: 172, endPoint x: 232, endPoint y: 178, distance: 5.7
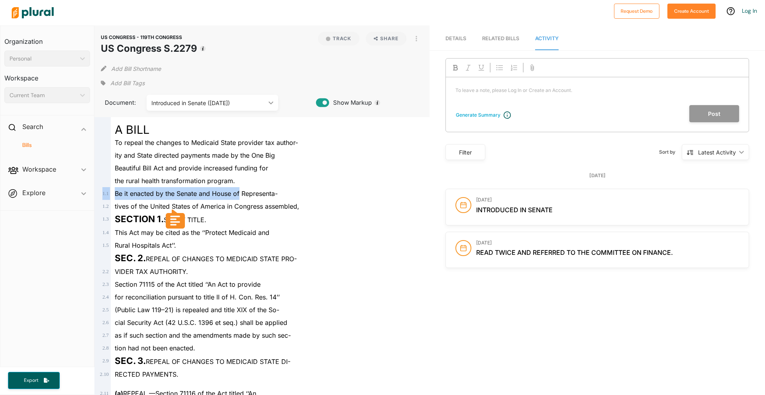
drag, startPoint x: 238, startPoint y: 178, endPoint x: 240, endPoint y: 188, distance: 9.3
click at [187, 172] on div "Beautiful Bill Act and provide increased funding for" at bounding box center [266, 168] width 310 height 13
click at [448, 39] on span "Details" at bounding box center [455, 38] width 21 height 6
